Goal: Information Seeking & Learning: Learn about a topic

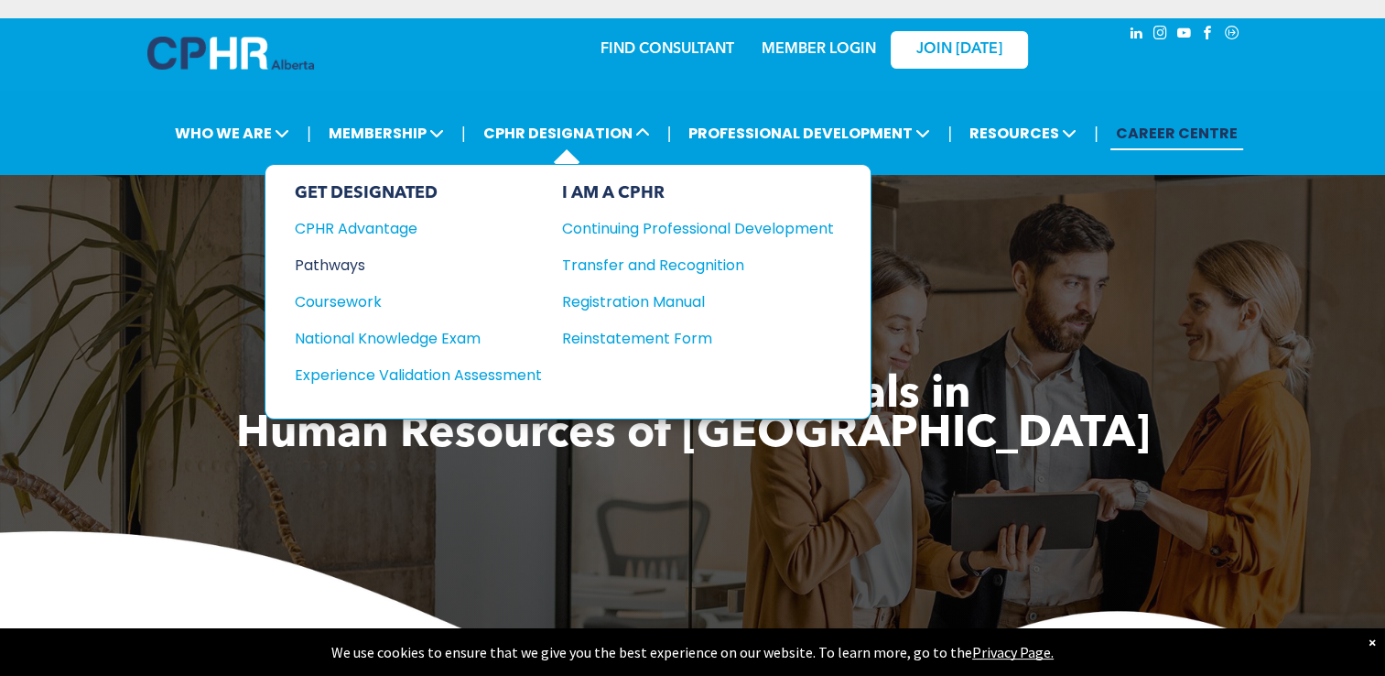
click at [330, 260] on div "Pathways" at bounding box center [406, 265] width 223 height 23
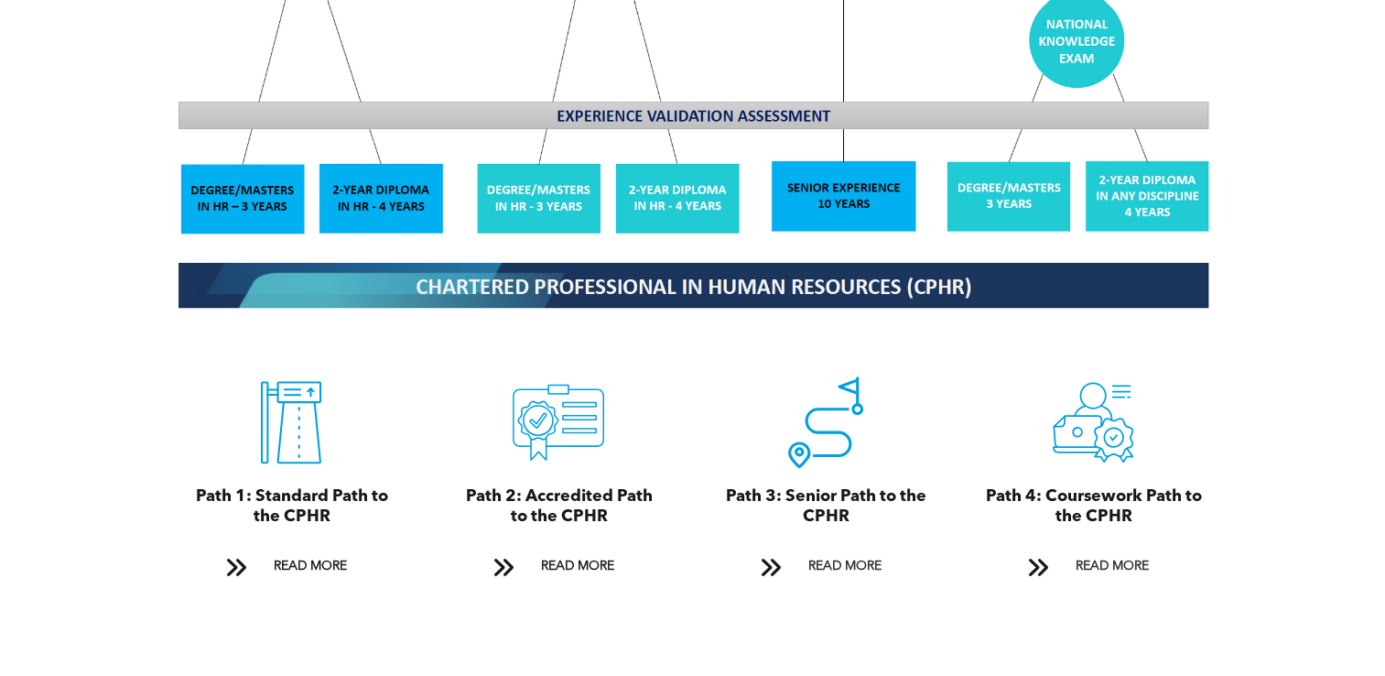
scroll to position [1831, 0]
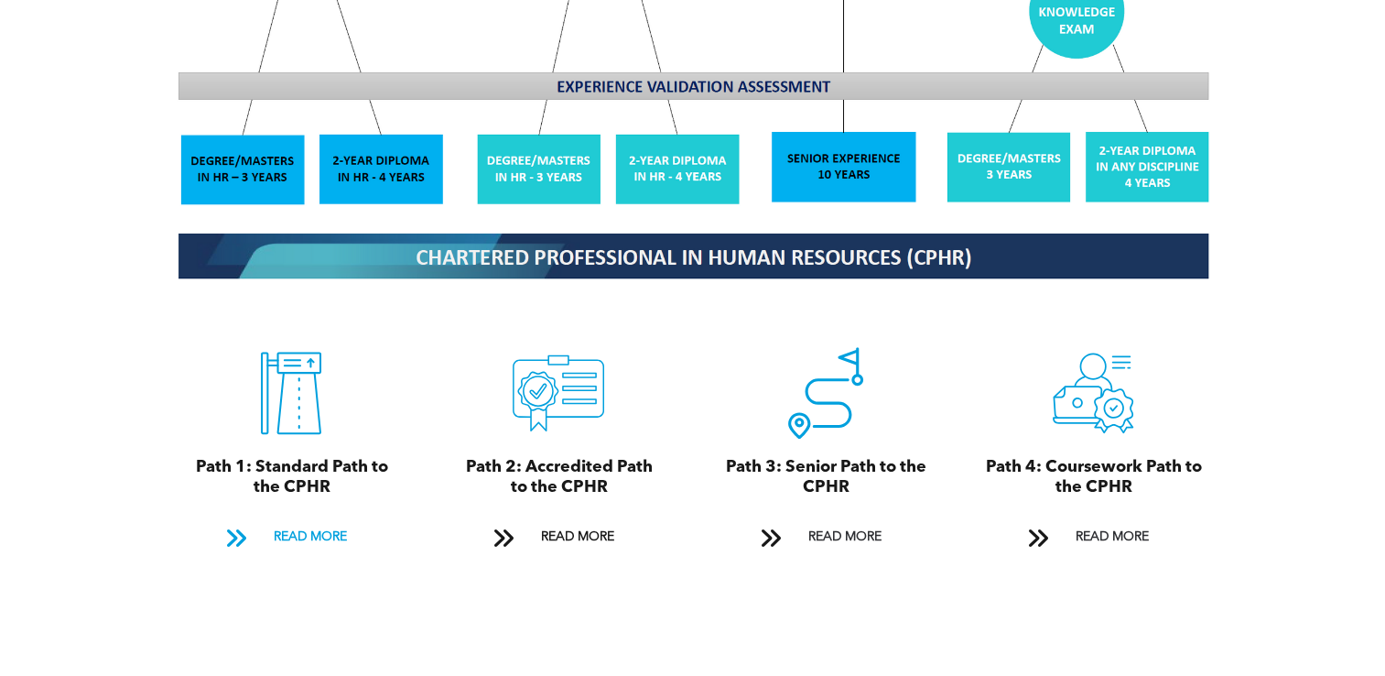
click at [285, 520] on span "READ MORE" at bounding box center [309, 537] width 86 height 34
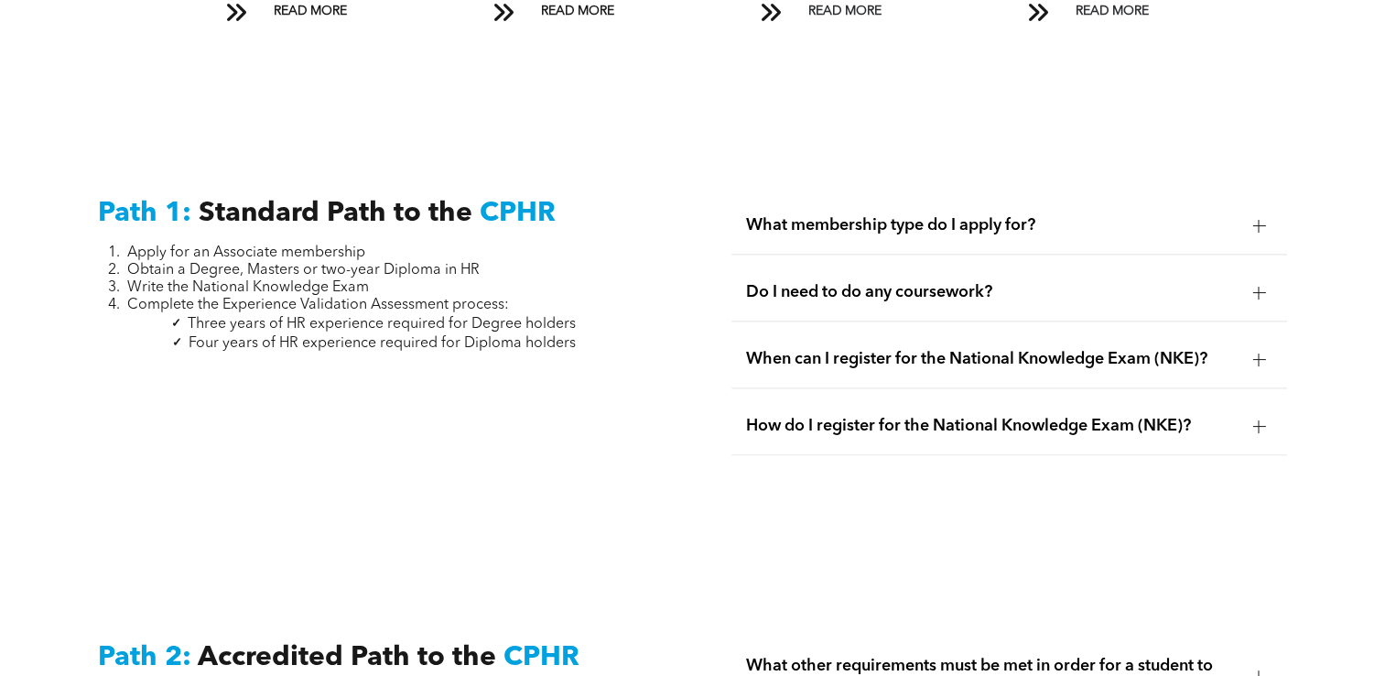
scroll to position [2465, 0]
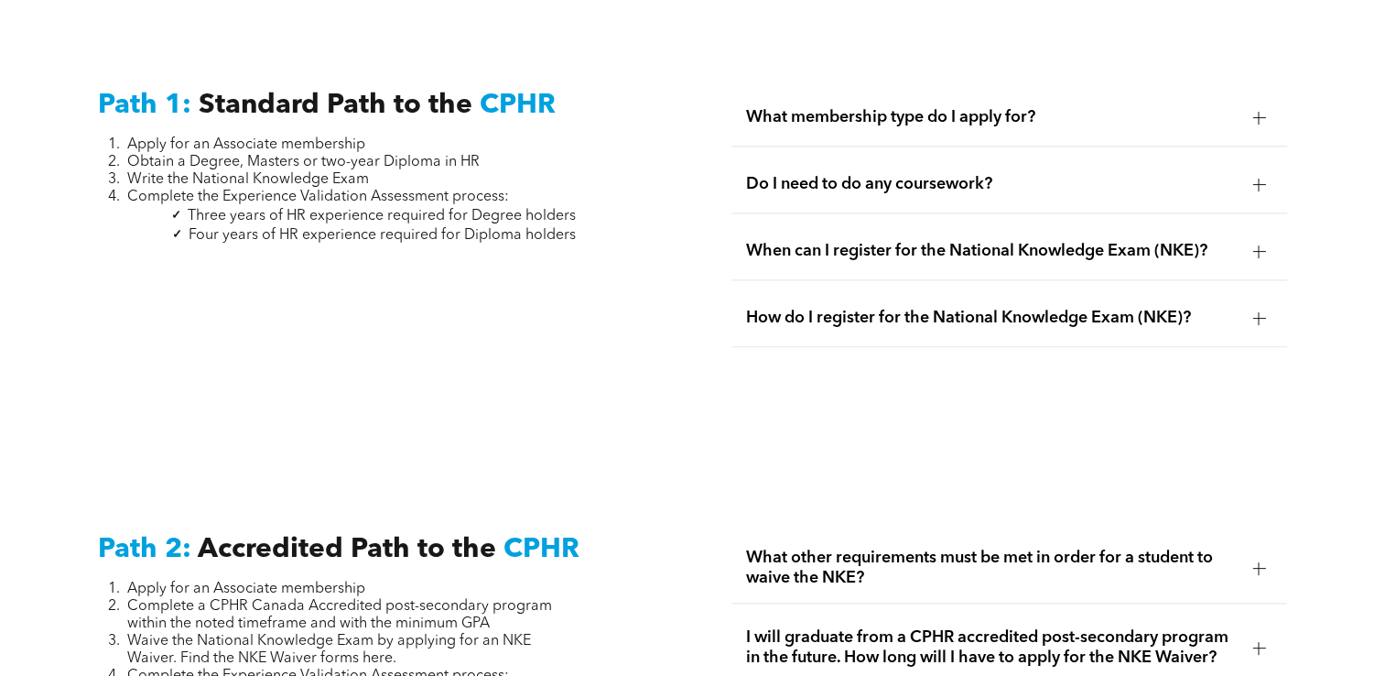
click at [1256, 111] on div at bounding box center [1259, 117] width 13 height 13
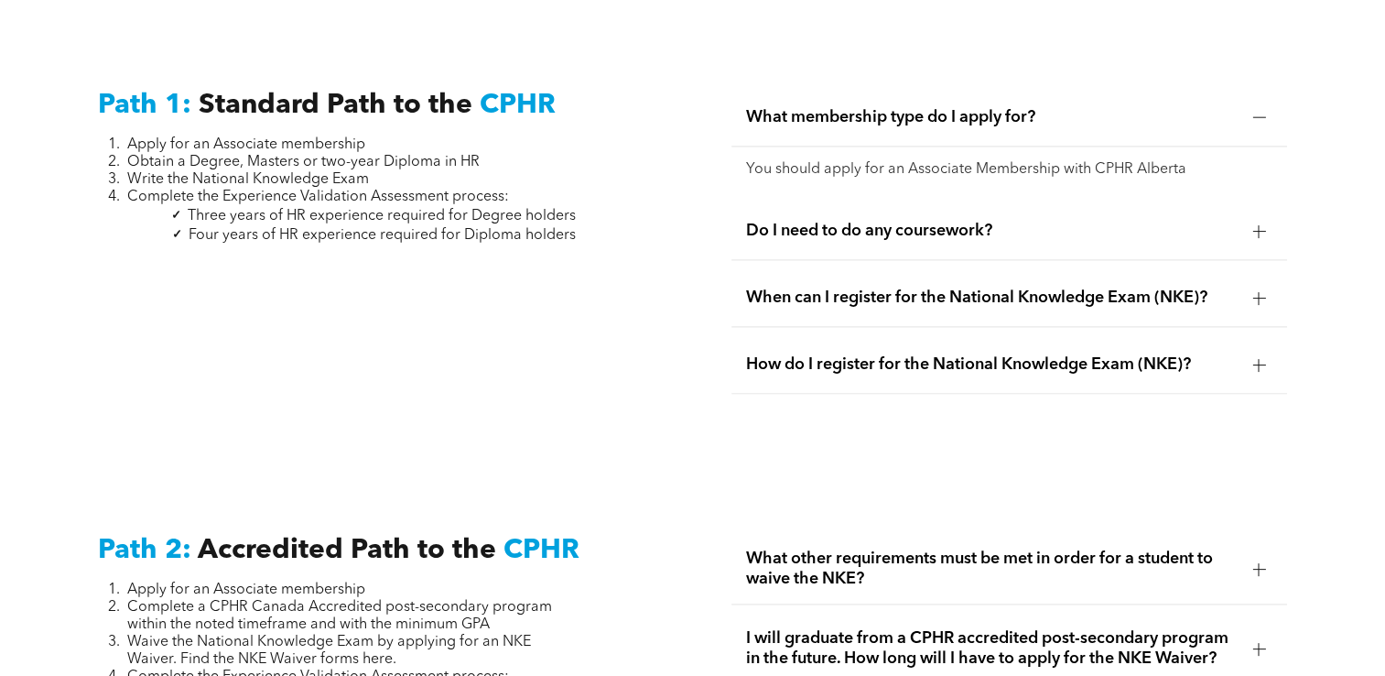
click at [1259, 224] on div at bounding box center [1259, 230] width 1 height 13
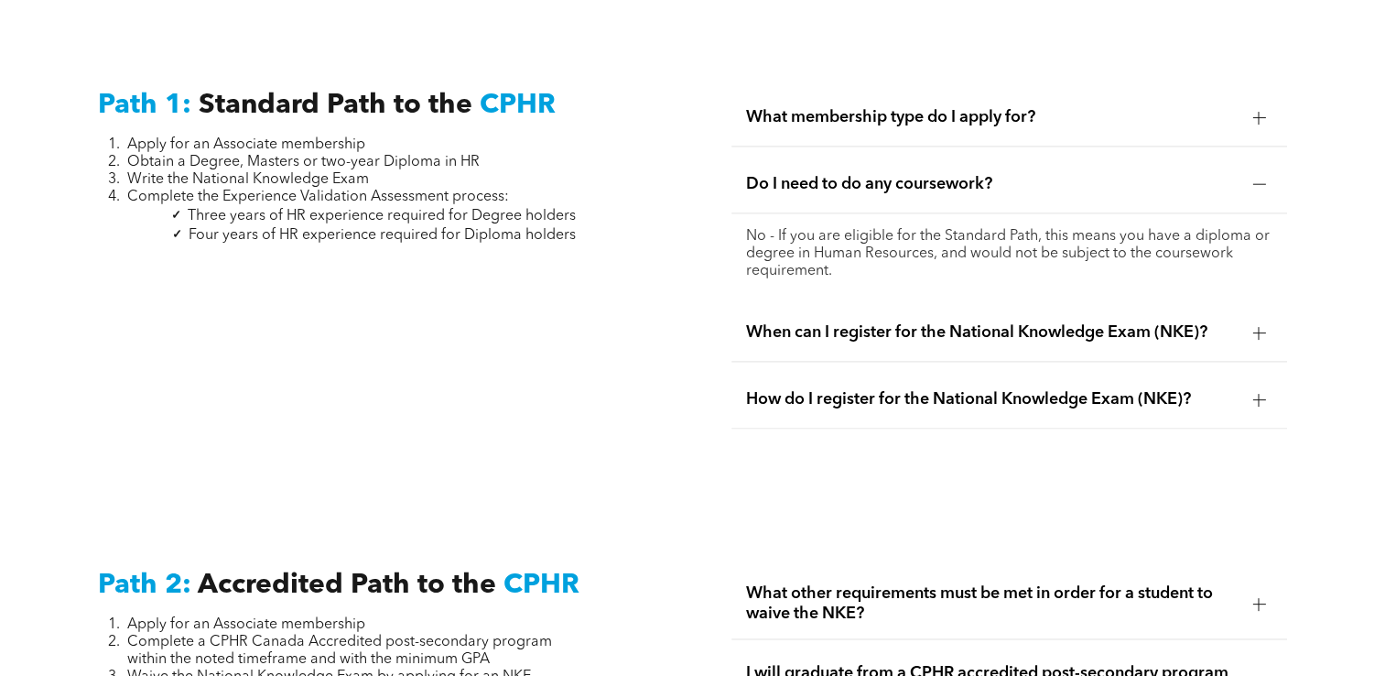
click at [1259, 326] on div at bounding box center [1259, 332] width 1 height 13
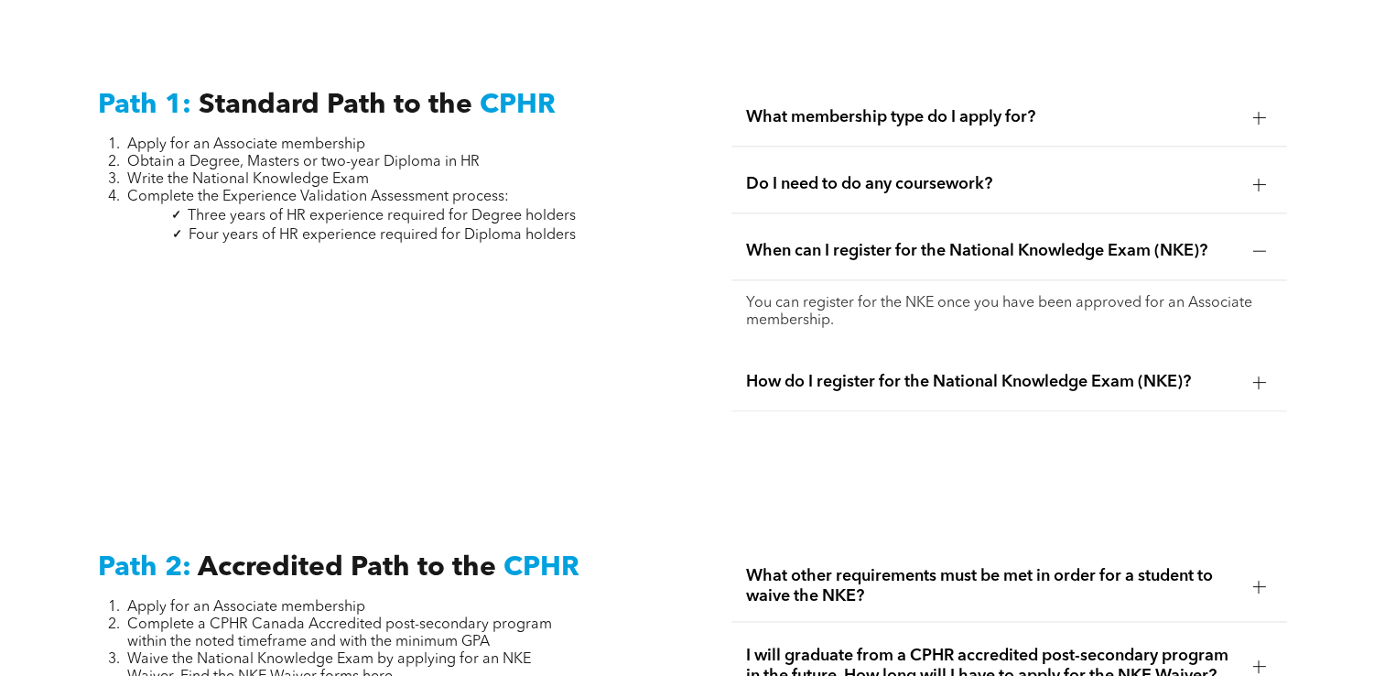
click at [1255, 375] on div at bounding box center [1259, 381] width 13 height 13
